Goal: Navigation & Orientation: Find specific page/section

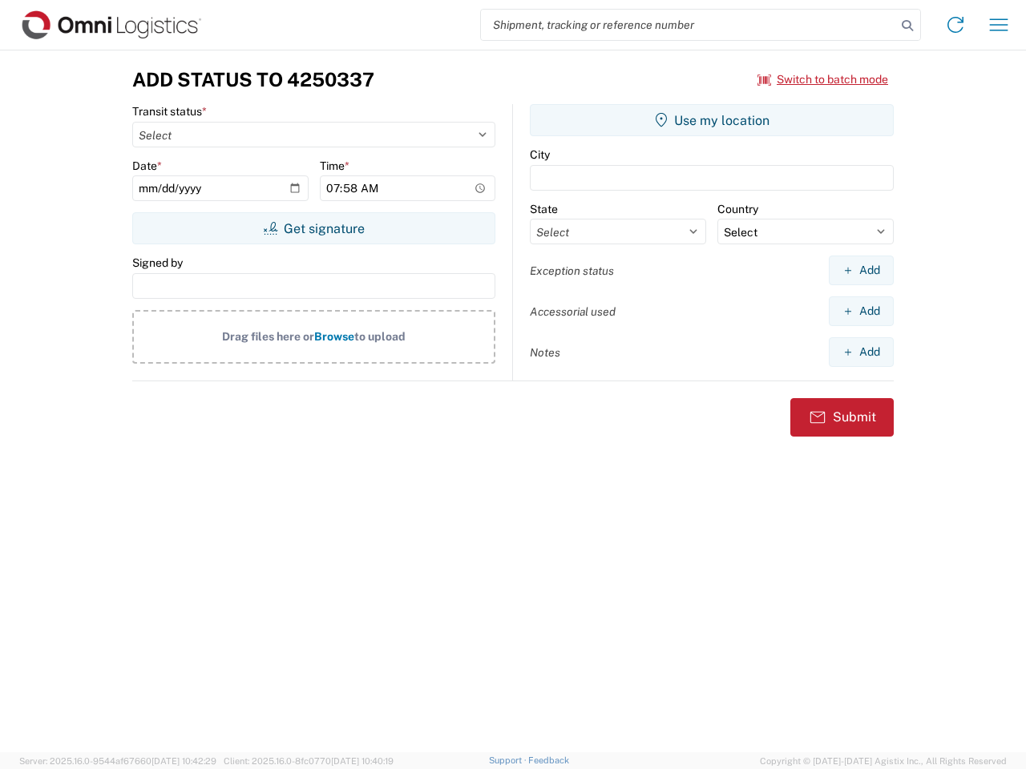
click at [688, 25] on input "search" at bounding box center [688, 25] width 415 height 30
click at [907, 26] on icon at bounding box center [907, 25] width 22 height 22
click at [955, 25] on icon at bounding box center [955, 25] width 26 height 26
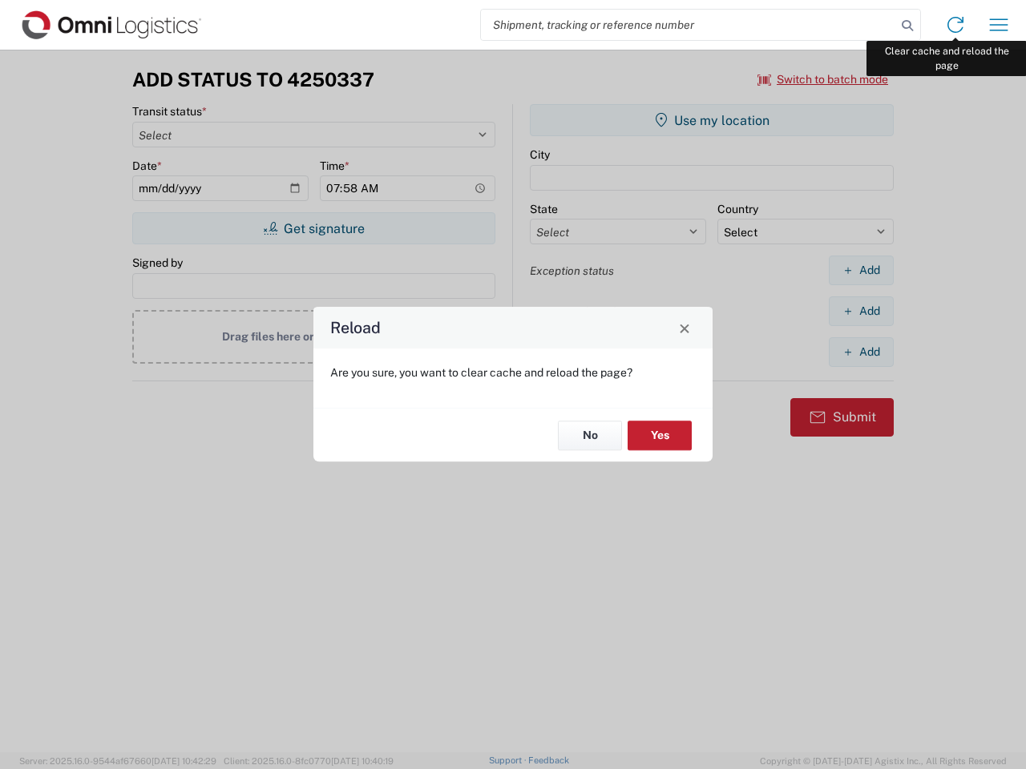
click at [999, 25] on div "Reload Are you sure, you want to clear cache and reload the page? No Yes" at bounding box center [513, 384] width 1026 height 769
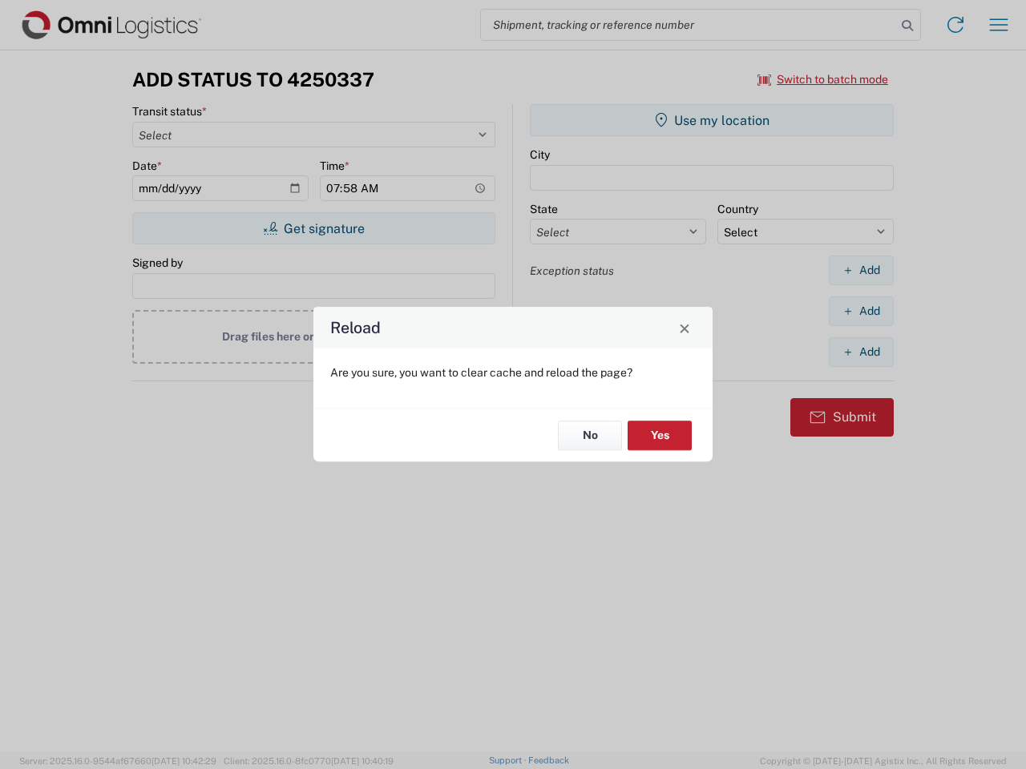
click at [823, 79] on div "Reload Are you sure, you want to clear cache and reload the page? No Yes" at bounding box center [513, 384] width 1026 height 769
click at [313, 228] on div "Reload Are you sure, you want to clear cache and reload the page? No Yes" at bounding box center [513, 384] width 1026 height 769
click at [712, 120] on div "Reload Are you sure, you want to clear cache and reload the page? No Yes" at bounding box center [513, 384] width 1026 height 769
click at [861, 270] on div "Reload Are you sure, you want to clear cache and reload the page? No Yes" at bounding box center [513, 384] width 1026 height 769
click at [861, 311] on div "Reload Are you sure, you want to clear cache and reload the page? No Yes" at bounding box center [513, 384] width 1026 height 769
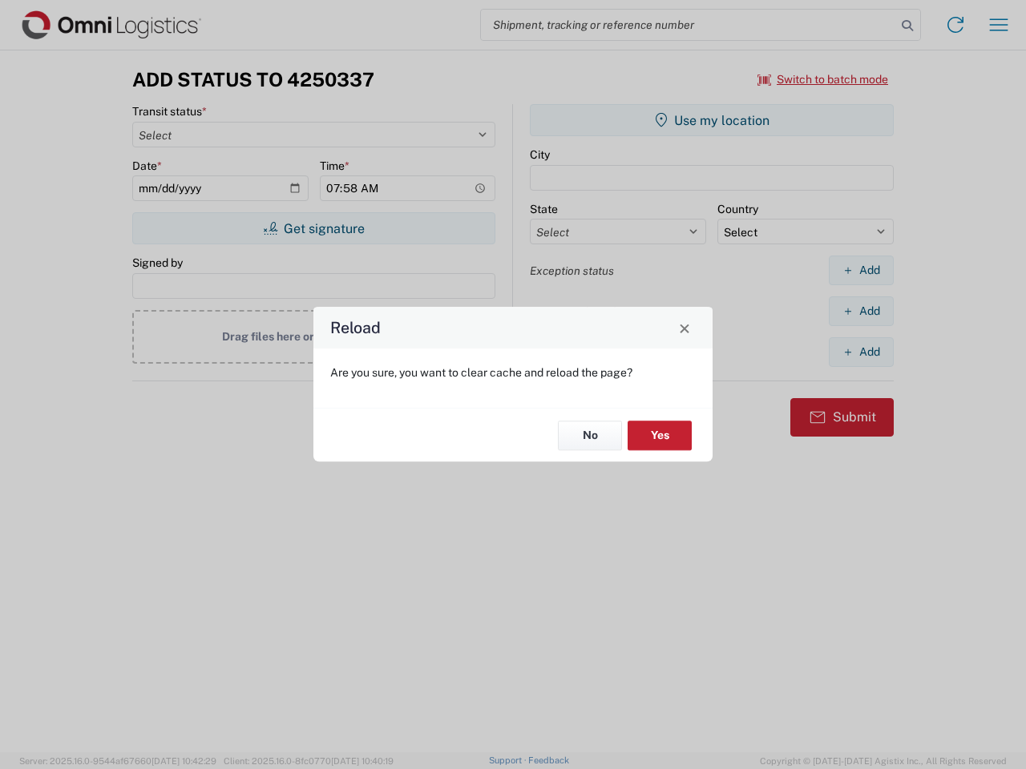
click at [861, 352] on div "Reload Are you sure, you want to clear cache and reload the page? No Yes" at bounding box center [513, 384] width 1026 height 769
